Goal: Task Accomplishment & Management: Use online tool/utility

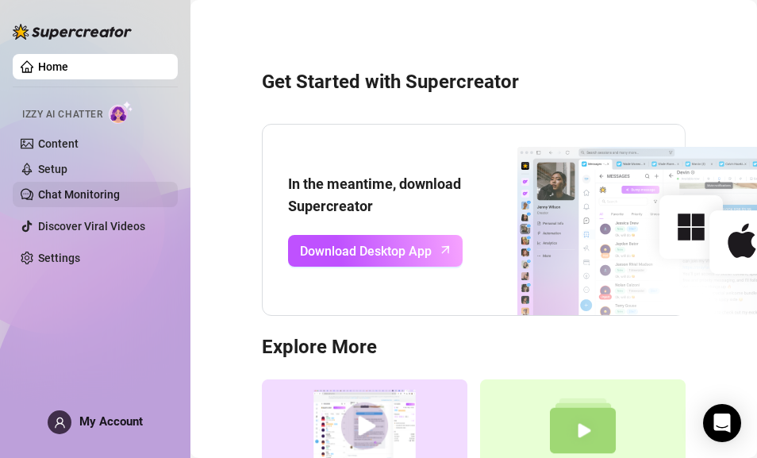
click at [76, 198] on link "Chat Monitoring" at bounding box center [79, 194] width 82 height 13
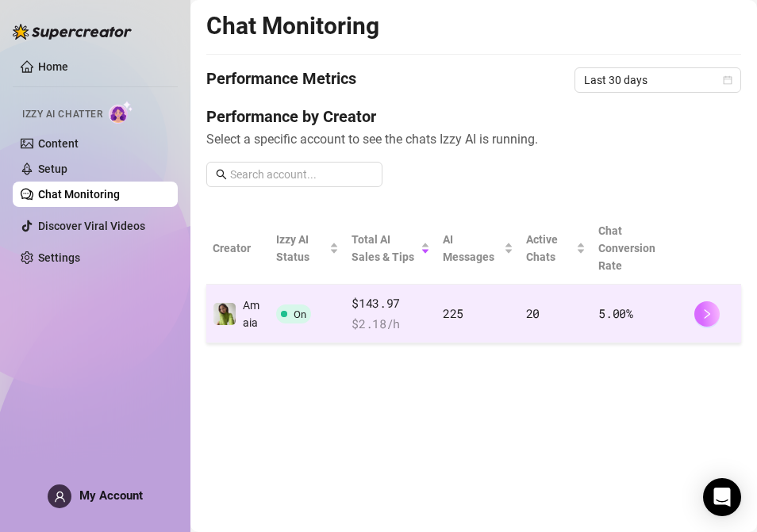
click at [704, 309] on icon "right" at bounding box center [706, 314] width 11 height 11
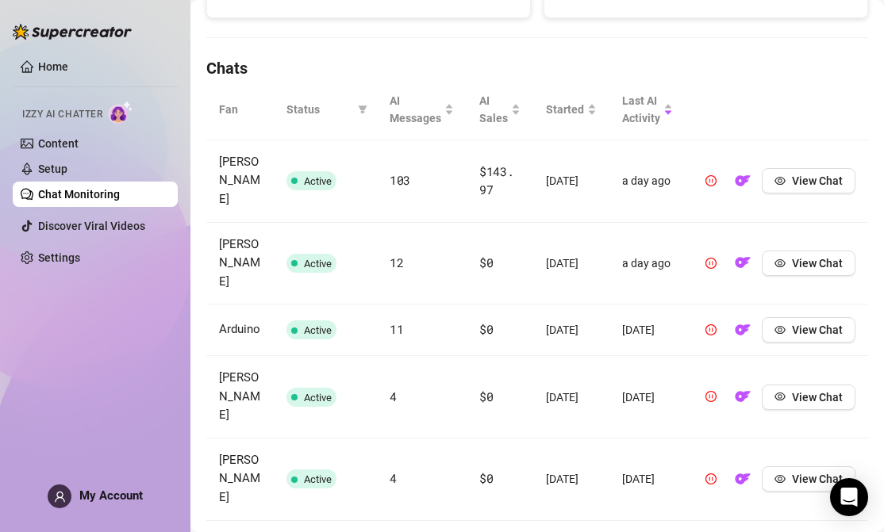
scroll to position [477, 0]
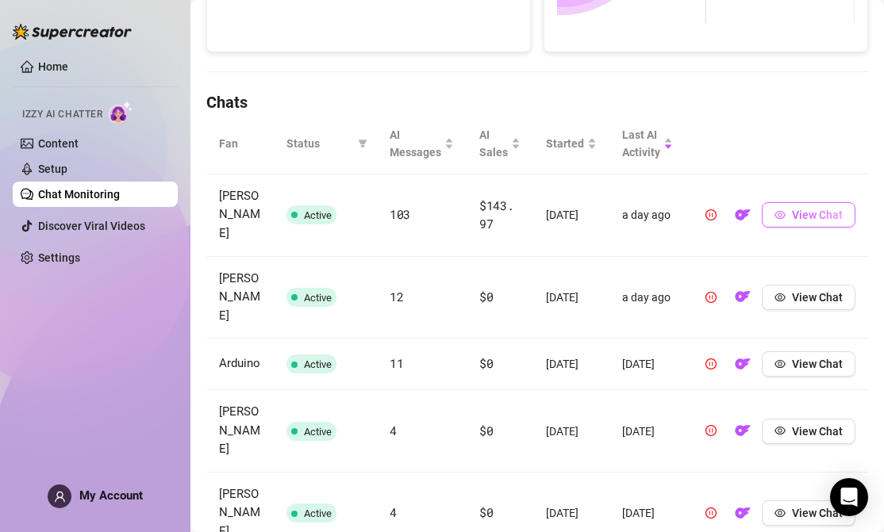
click at [756, 209] on span "View Chat" at bounding box center [817, 215] width 51 height 13
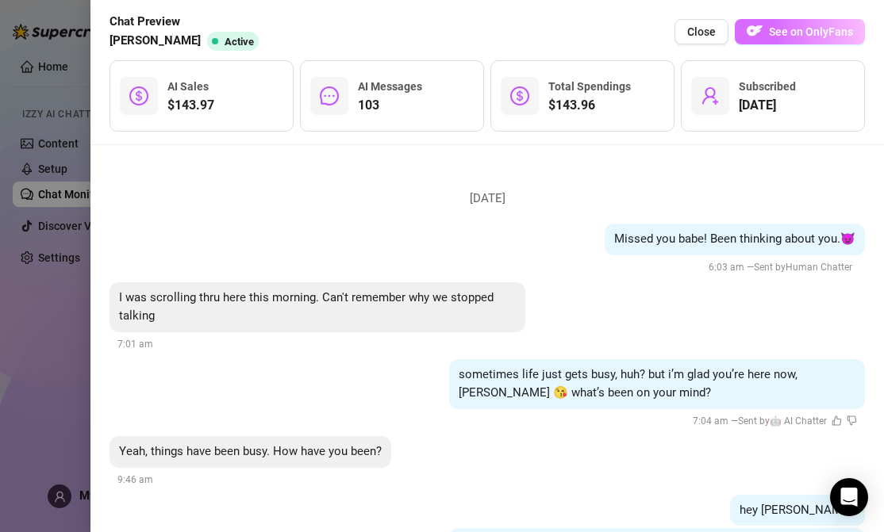
click at [756, 36] on span "See on OnlyFans" at bounding box center [811, 31] width 84 height 13
click at [92, 86] on div "Chat Preview [PERSON_NAME] Active Close See on OnlyFans $143.97 AI Sales 103 AI…" at bounding box center [486, 72] width 793 height 145
click at [87, 78] on div at bounding box center [442, 266] width 884 height 532
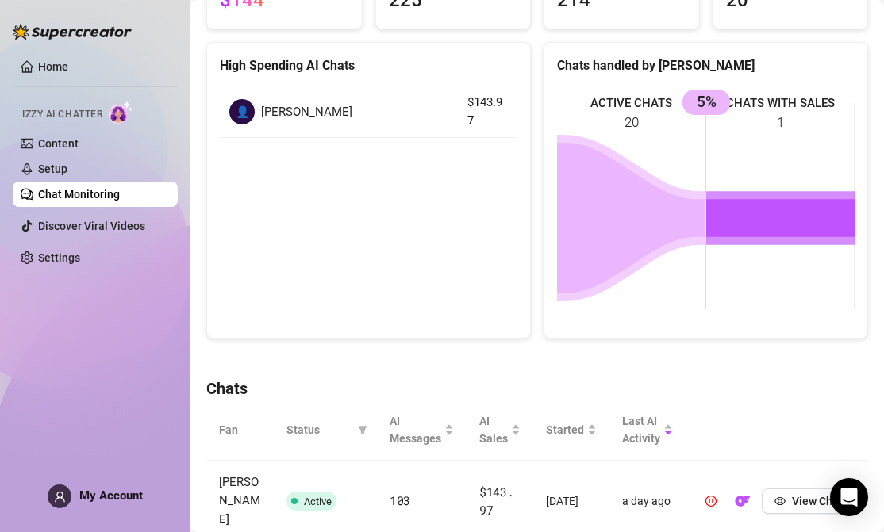
scroll to position [0, 0]
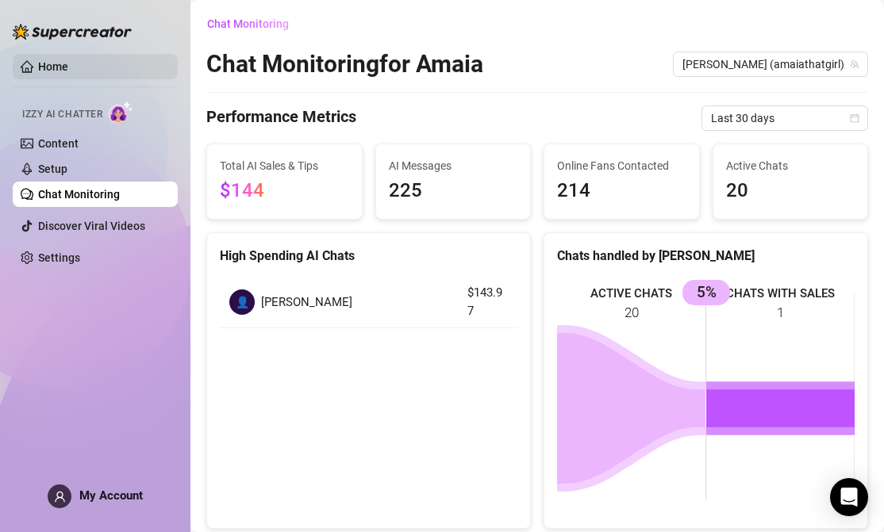
click at [47, 73] on link "Home" at bounding box center [53, 66] width 30 height 13
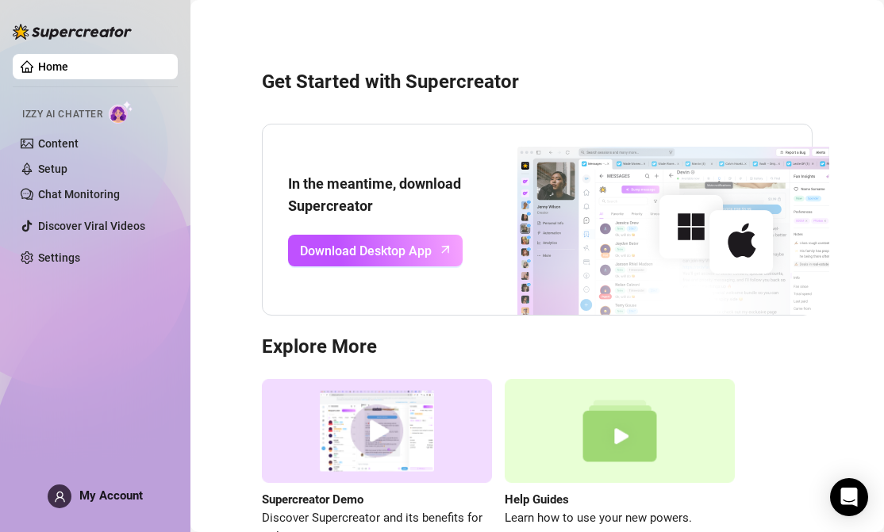
click at [225, 377] on div "Get Started with Supercreator In the meantime, download Supercreator Download D…" at bounding box center [537, 298] width 662 height 575
